Goal: Check status: Check status

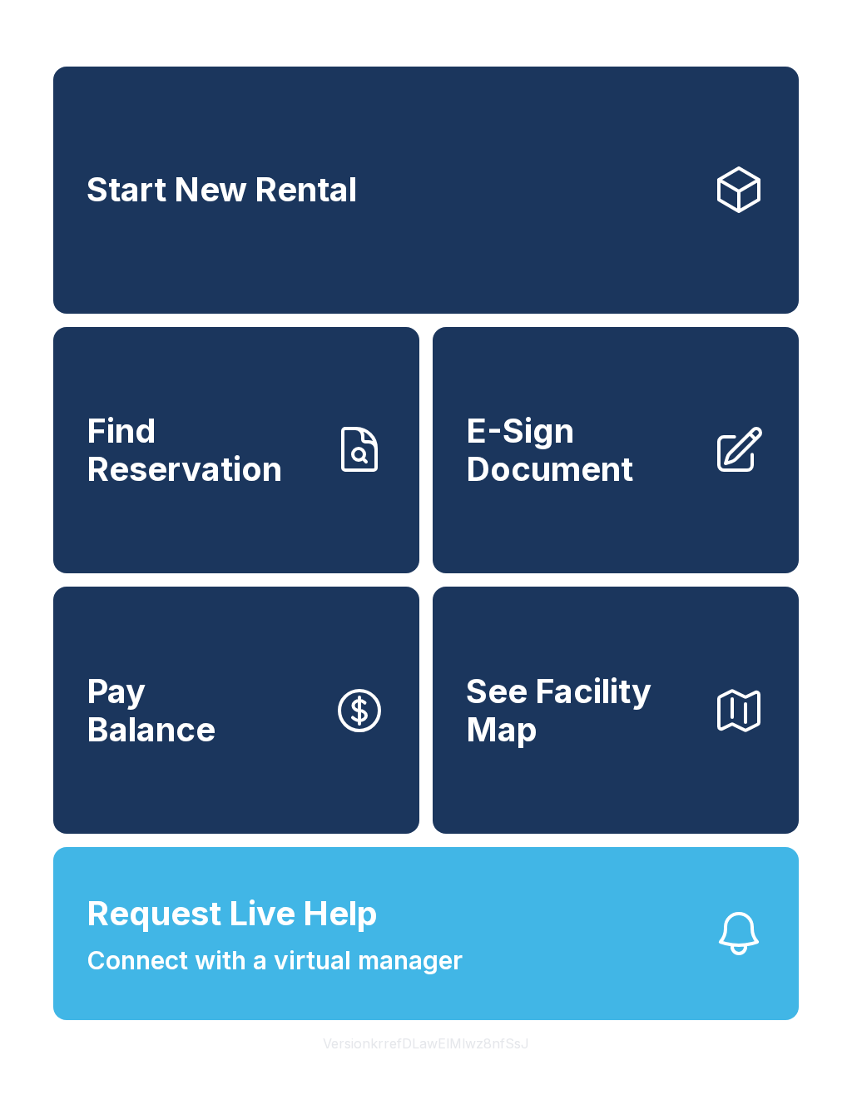
click at [225, 488] on span "Find Reservation" at bounding box center [203, 450] width 233 height 76
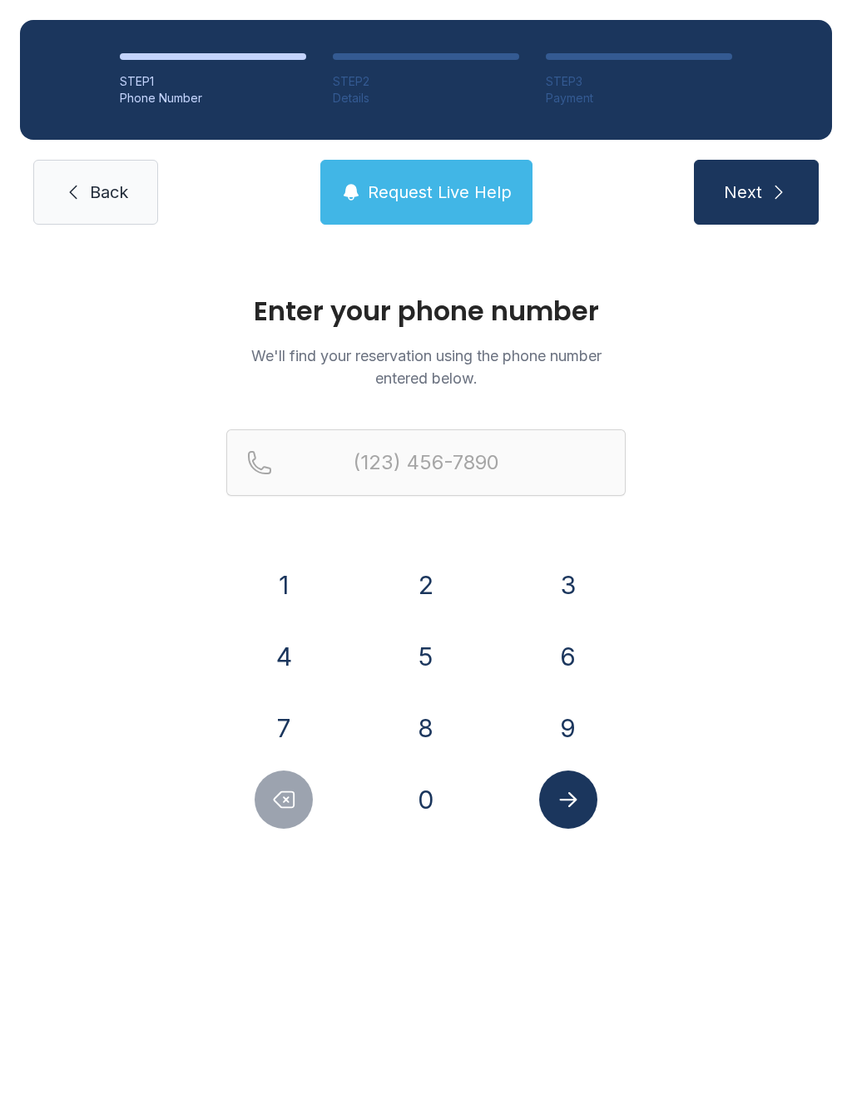
click at [294, 649] on button "4" at bounding box center [284, 656] width 58 height 58
click at [426, 588] on button "2" at bounding box center [426, 585] width 58 height 58
click at [523, 579] on div "3" at bounding box center [568, 585] width 116 height 58
click at [569, 581] on button "3" at bounding box center [568, 585] width 58 height 58
click at [286, 660] on button "4" at bounding box center [284, 656] width 58 height 58
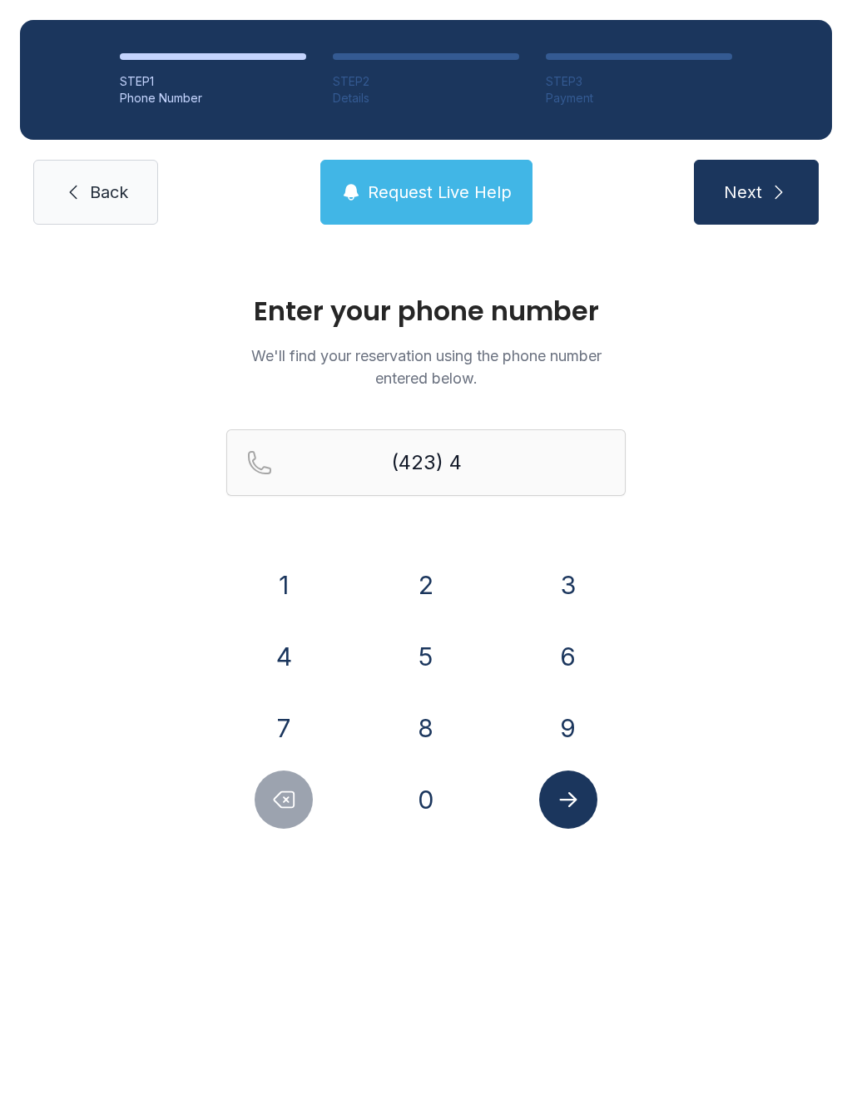
click at [438, 786] on button "0" at bounding box center [426, 799] width 58 height 58
click at [287, 584] on button "1" at bounding box center [284, 585] width 58 height 58
click at [302, 652] on button "4" at bounding box center [284, 656] width 58 height 58
click at [576, 581] on button "3" at bounding box center [568, 585] width 58 height 58
click at [569, 729] on button "9" at bounding box center [568, 728] width 58 height 58
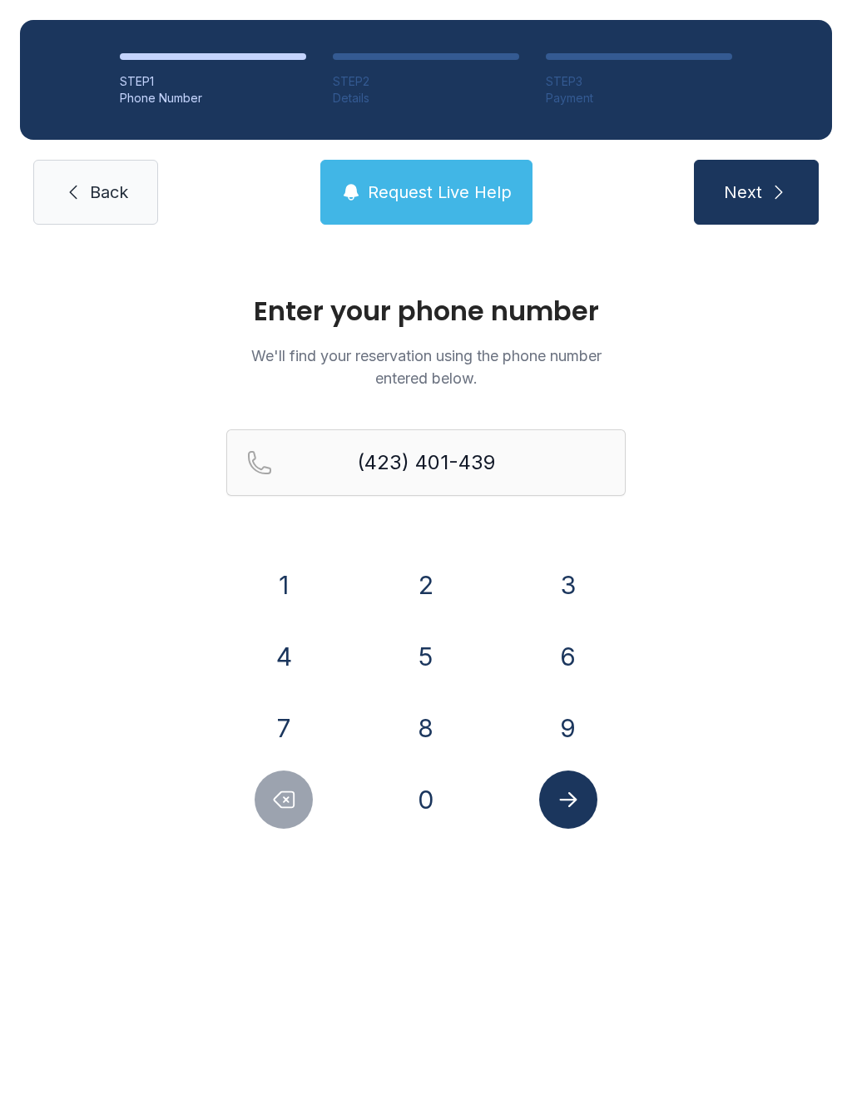
click at [572, 585] on button "3" at bounding box center [568, 585] width 58 height 58
type input "[PHONE_NUMBER]"
click at [566, 808] on icon "Submit lookup form" at bounding box center [568, 799] width 25 height 25
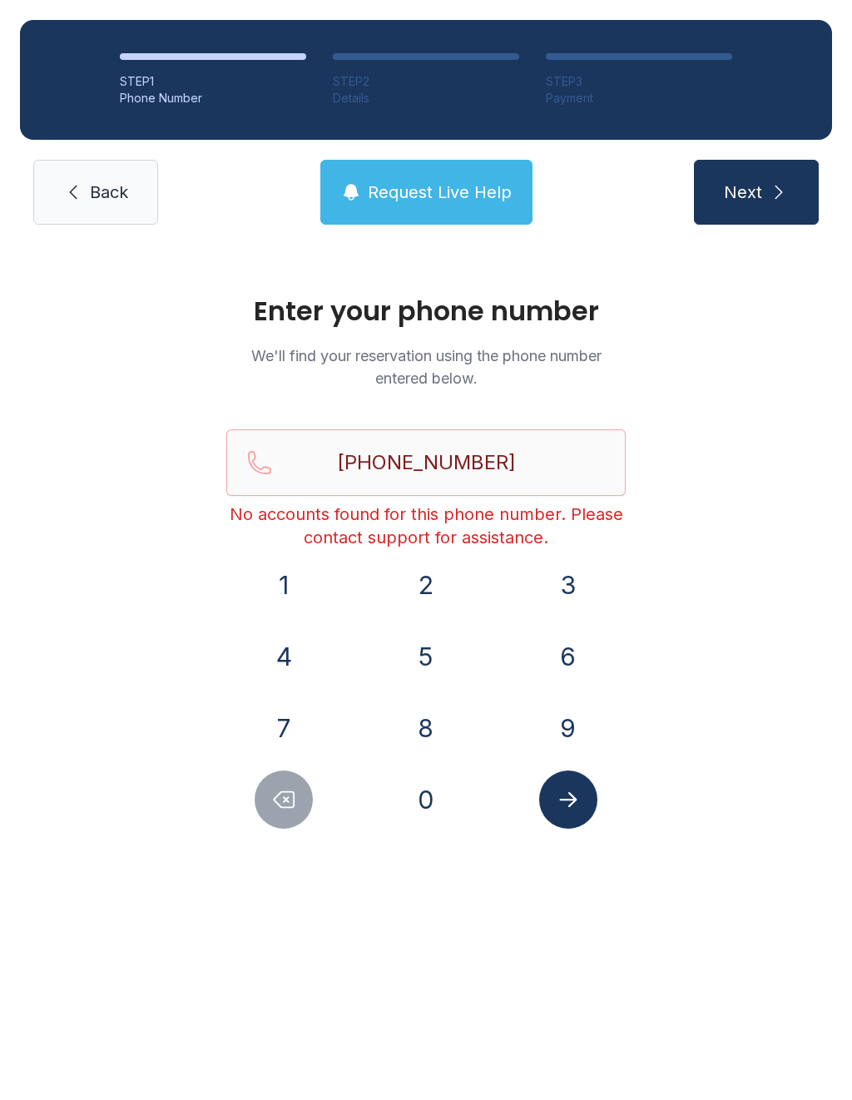
click at [88, 196] on link "Back" at bounding box center [95, 192] width 125 height 65
